Goal: Find specific page/section: Find specific page/section

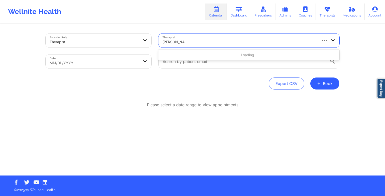
type input "[PERSON_NAME]"
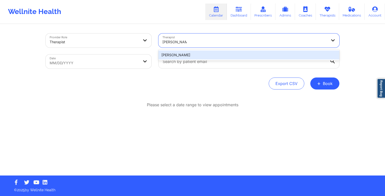
click at [187, 54] on div "[PERSON_NAME]" at bounding box center [248, 55] width 181 height 9
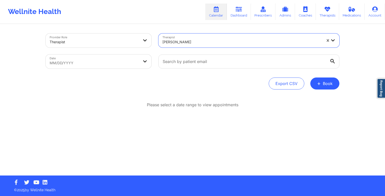
select select "2025-8"
select select "2025-9"
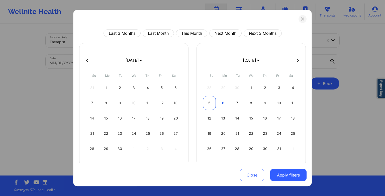
click at [208, 104] on div "5" at bounding box center [209, 103] width 13 height 14
select select "2025-9"
select select "2025-10"
select select "2025-9"
select select "2025-10"
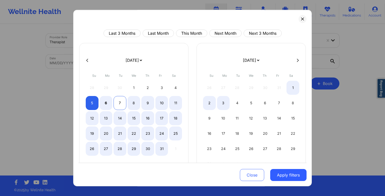
select select "2025-9"
select select "2025-10"
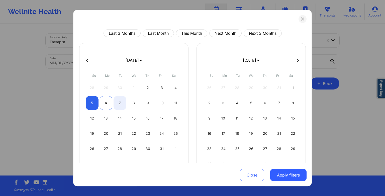
select select "2025-9"
select select "2025-10"
click at [104, 101] on div "6" at bounding box center [106, 103] width 13 height 14
select select "2025-9"
select select "2025-10"
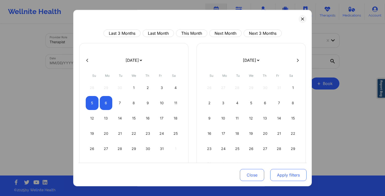
click at [280, 177] on button "Apply filters" at bounding box center [288, 175] width 36 height 12
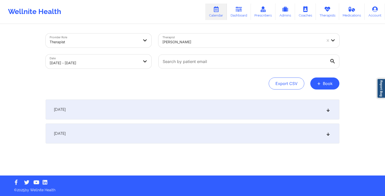
click at [212, 112] on div "[DATE]" at bounding box center [193, 110] width 294 height 20
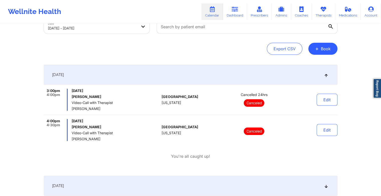
scroll to position [35, 0]
